Goal: Navigation & Orientation: Find specific page/section

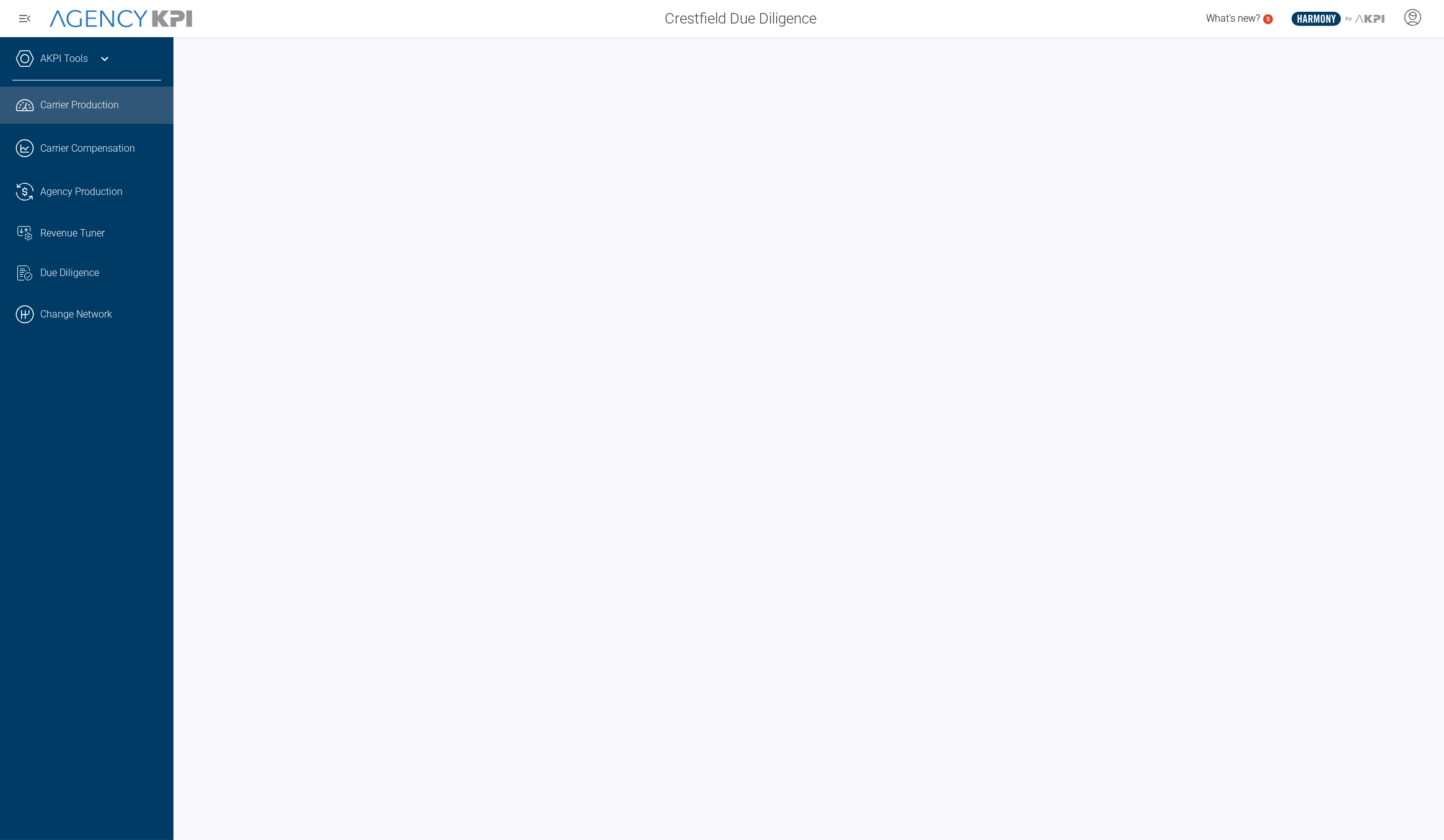
click at [72, 306] on link ".cls-1{fill:none;stroke:#000;stroke-linecap:round;stroke-linejoin:round;stroke-…" at bounding box center [86, 315] width 173 height 37
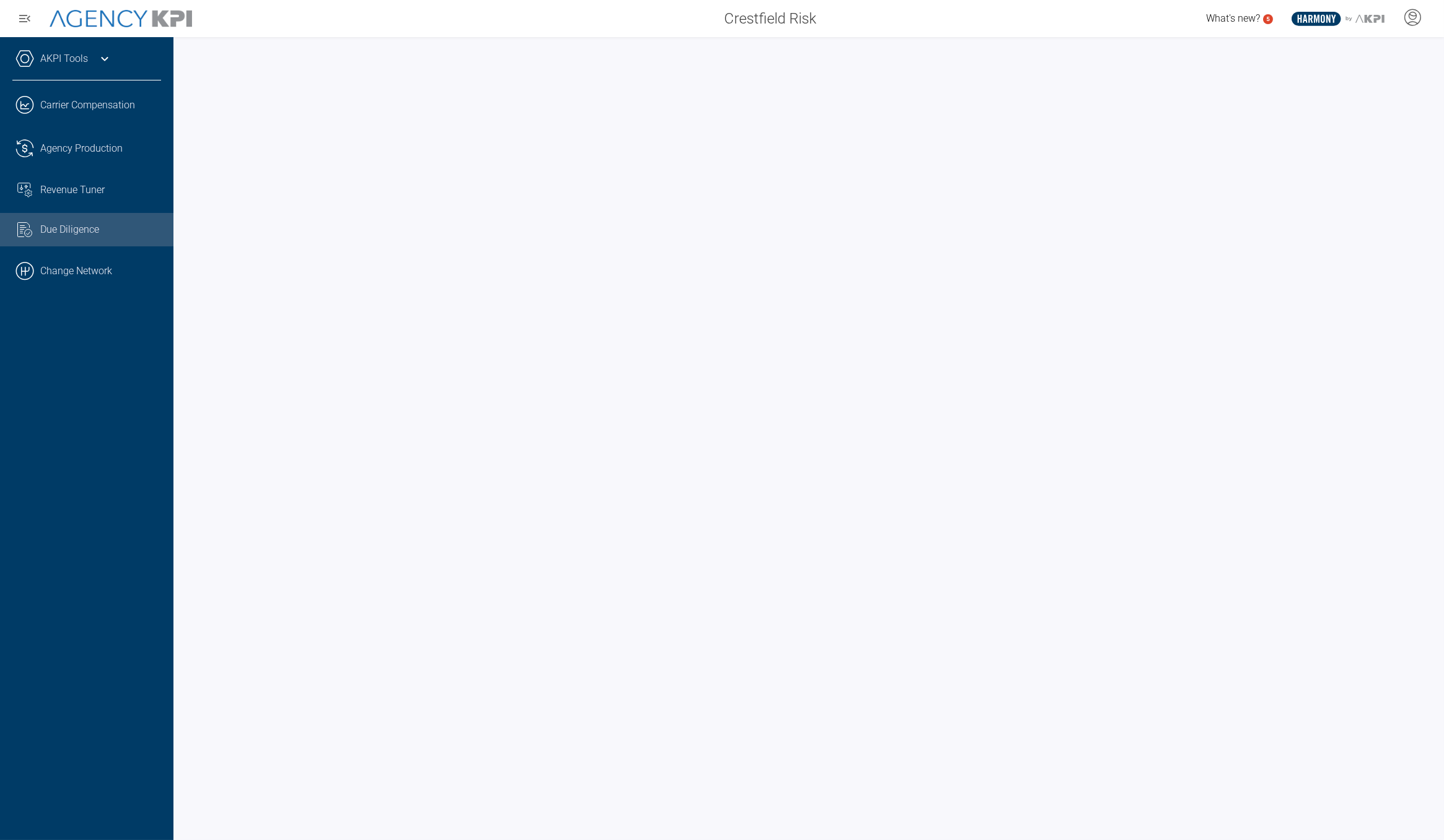
click at [106, 59] on icon at bounding box center [104, 59] width 15 height 15
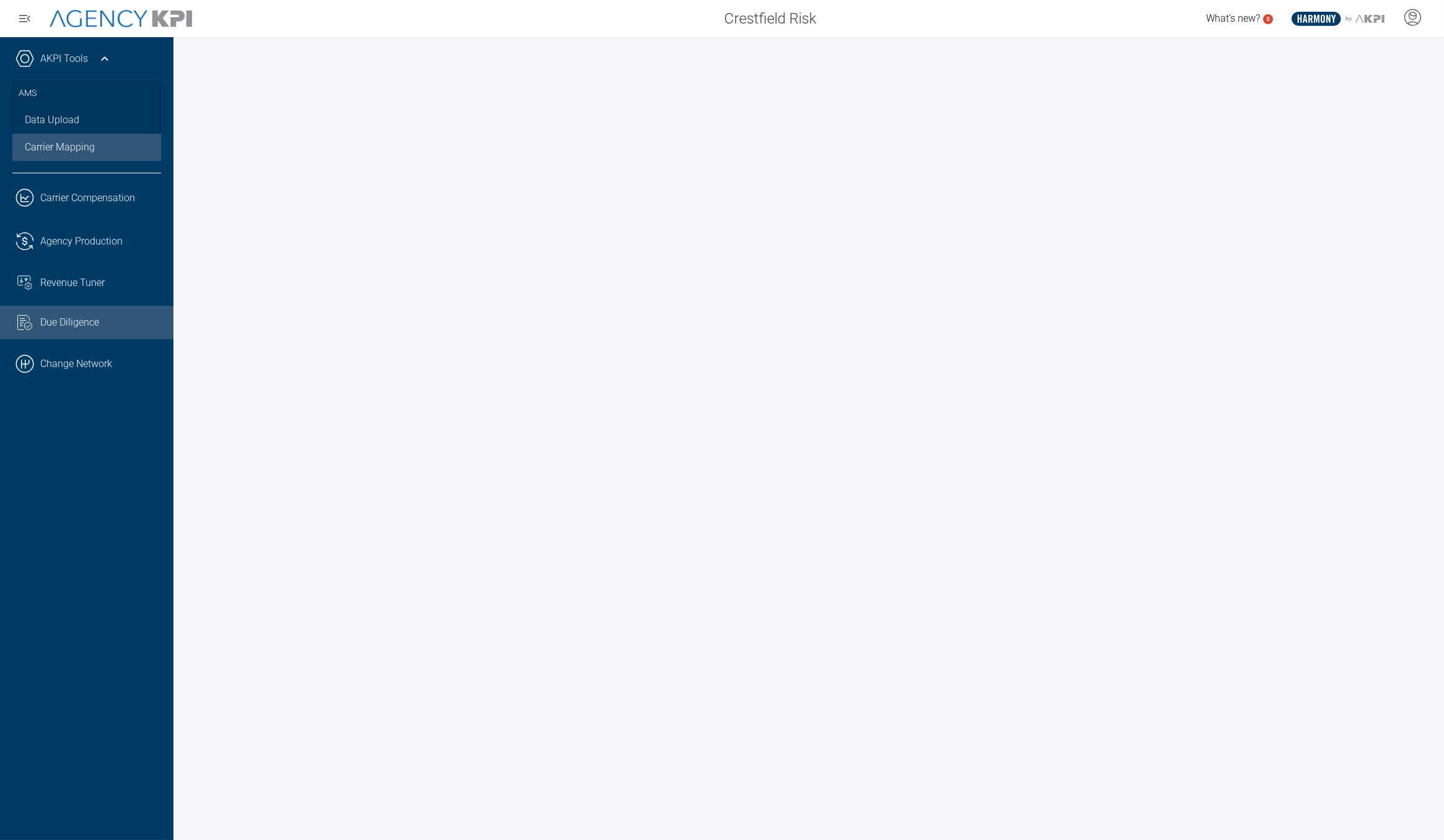
click at [76, 140] on link "Carrier Mapping" at bounding box center [86, 147] width 149 height 27
